Goal: Transaction & Acquisition: Purchase product/service

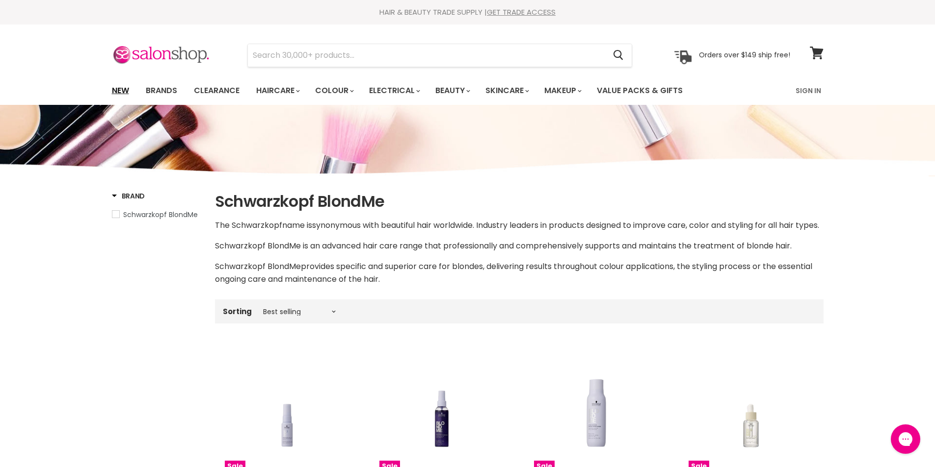
click at [121, 88] on link "New" at bounding box center [120, 90] width 32 height 21
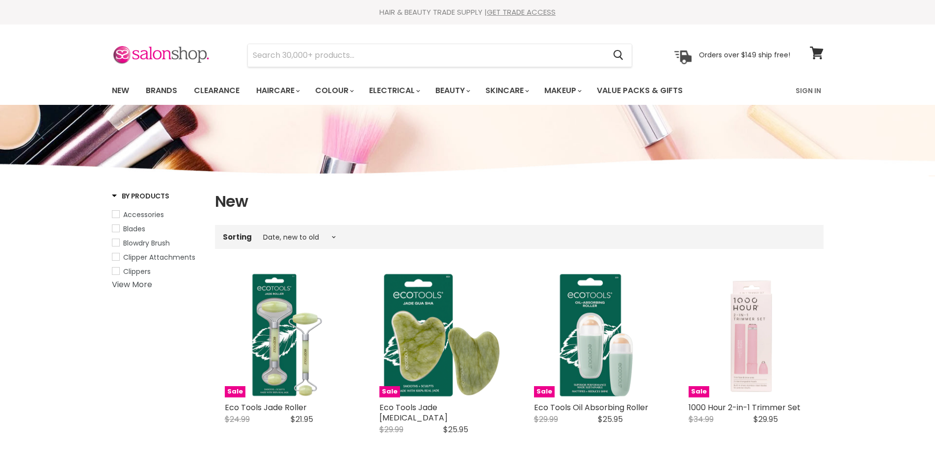
select select "created-descending"
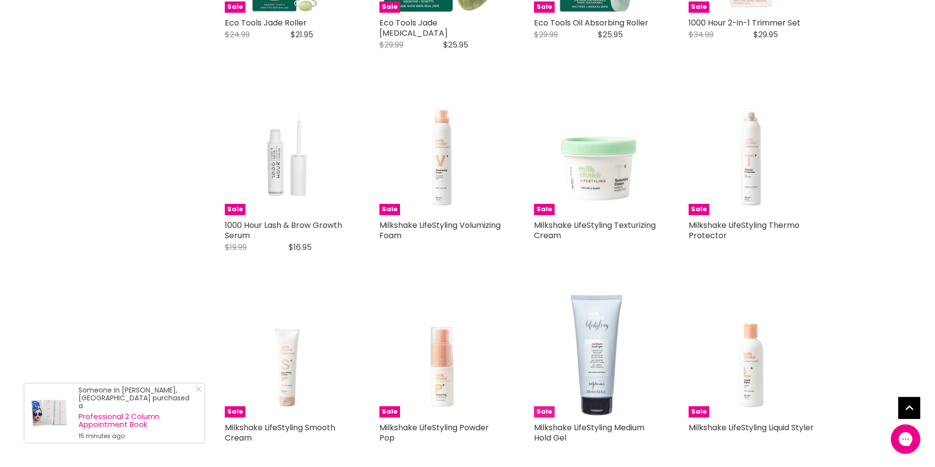
scroll to position [98, 0]
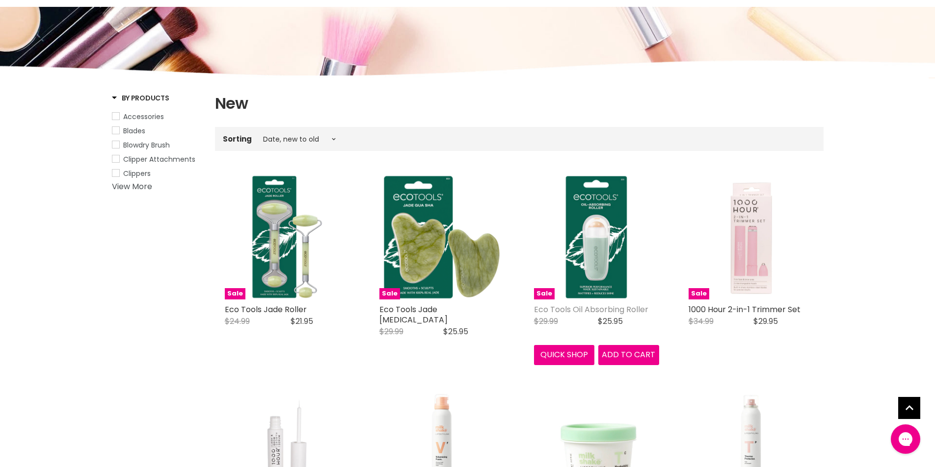
click at [574, 310] on link "Eco Tools Oil Absorbing Roller" at bounding box center [591, 309] width 114 height 11
